Goal: Information Seeking & Learning: Understand process/instructions

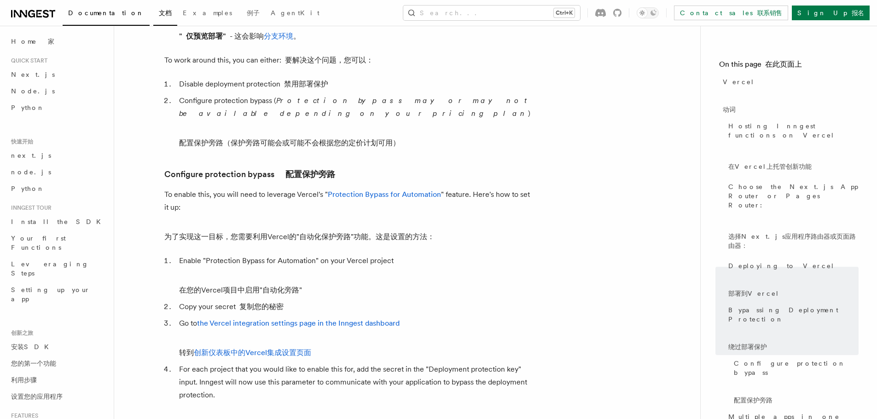
scroll to position [910, 0]
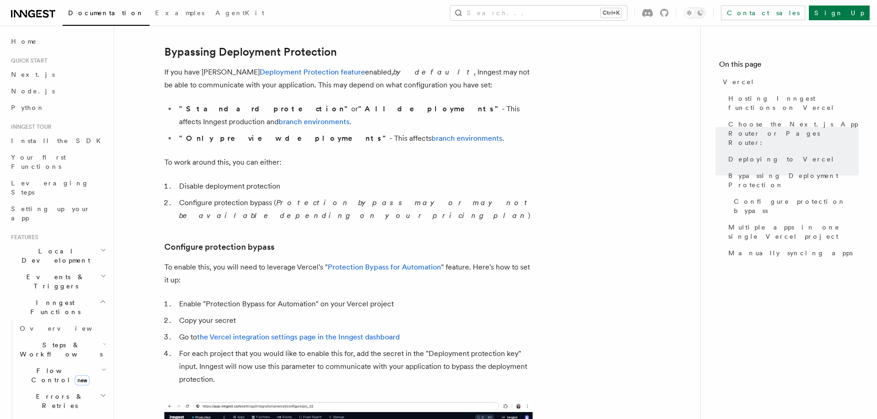
scroll to position [680, 0]
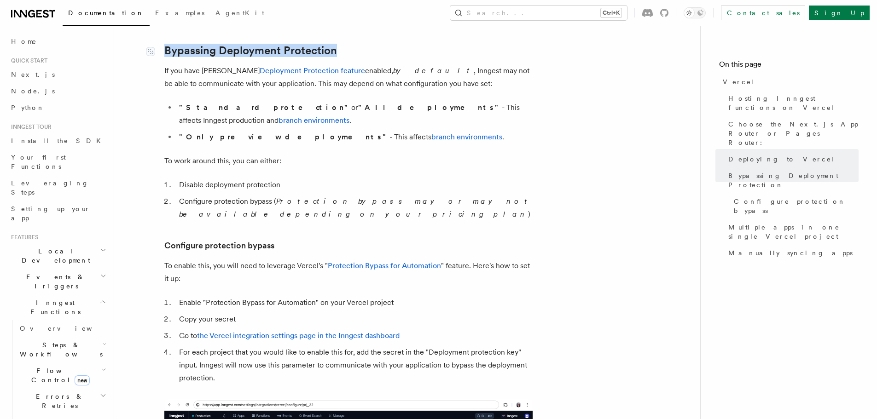
drag, startPoint x: 361, startPoint y: 48, endPoint x: 163, endPoint y: 52, distance: 197.5
click at [164, 52] on h2 "Bypassing Deployment Protection" at bounding box center [348, 50] width 368 height 13
copy link "Bypassing Deployment Protection"
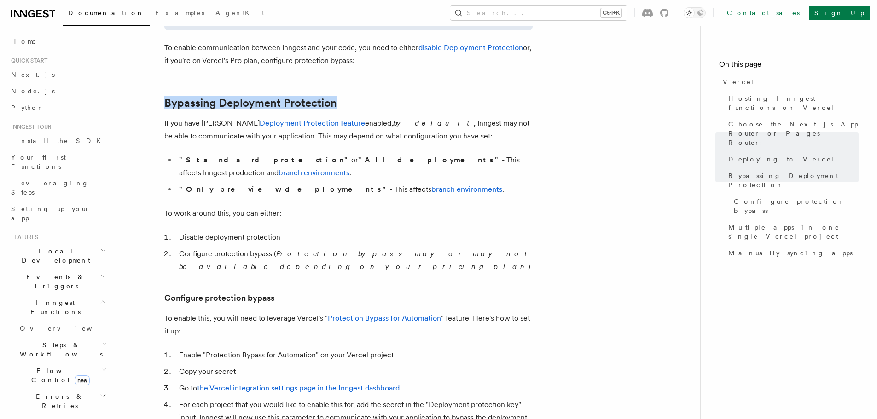
scroll to position [634, 0]
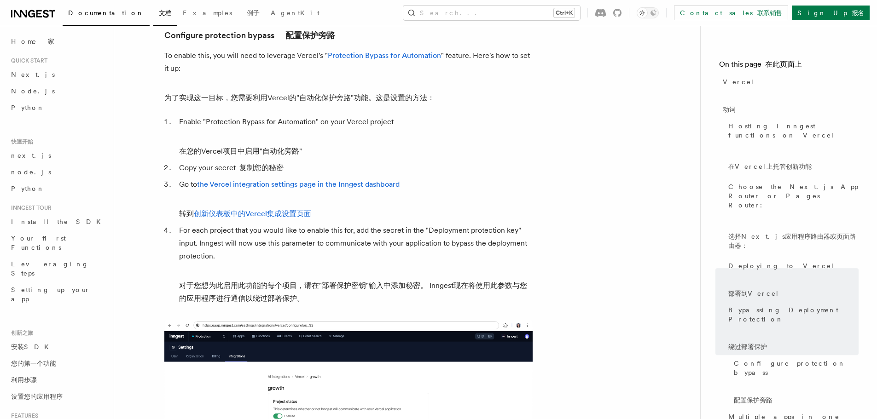
scroll to position [1154, 0]
